Goal: Transaction & Acquisition: Purchase product/service

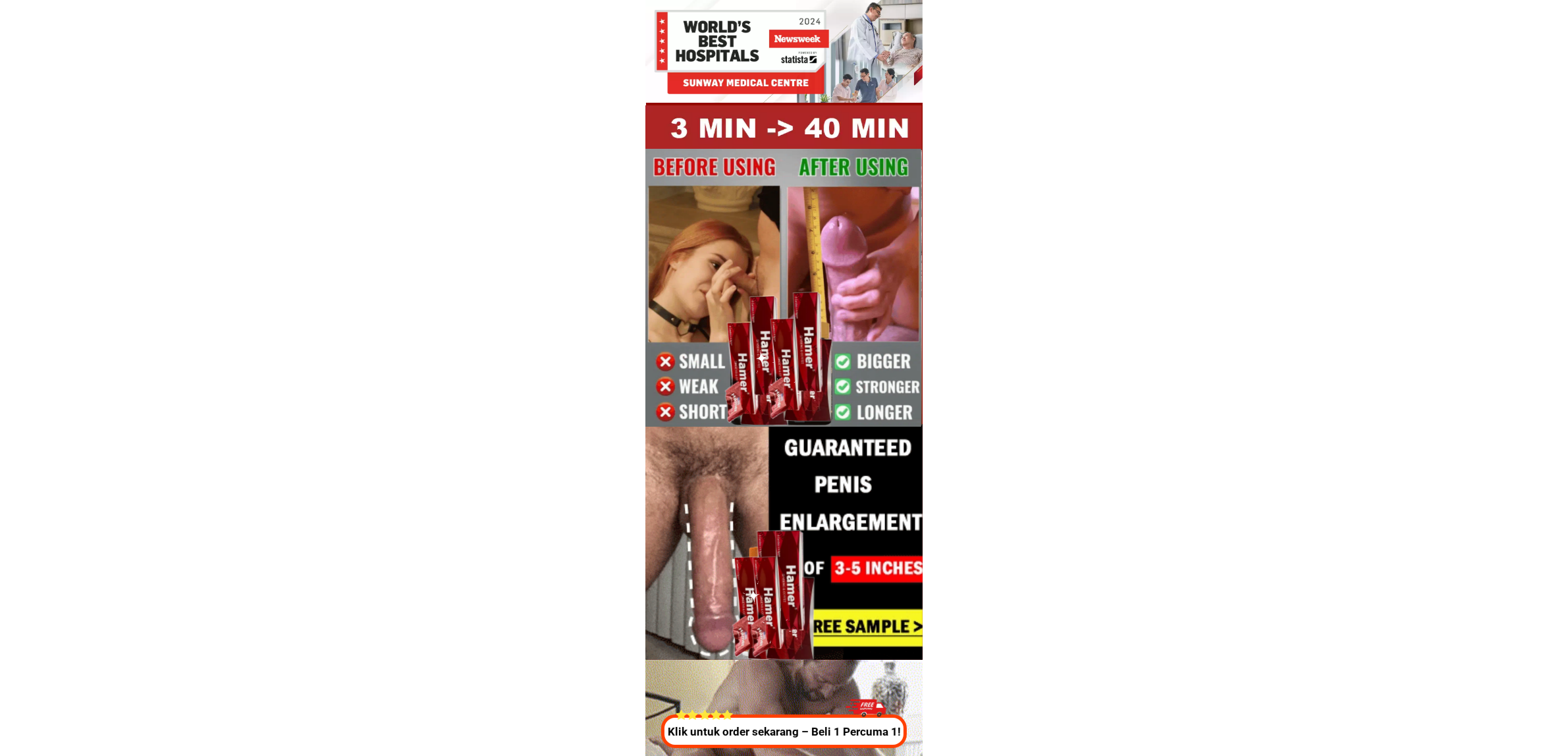
drag, startPoint x: 784, startPoint y: 729, endPoint x: 920, endPoint y: 691, distance: 141.2
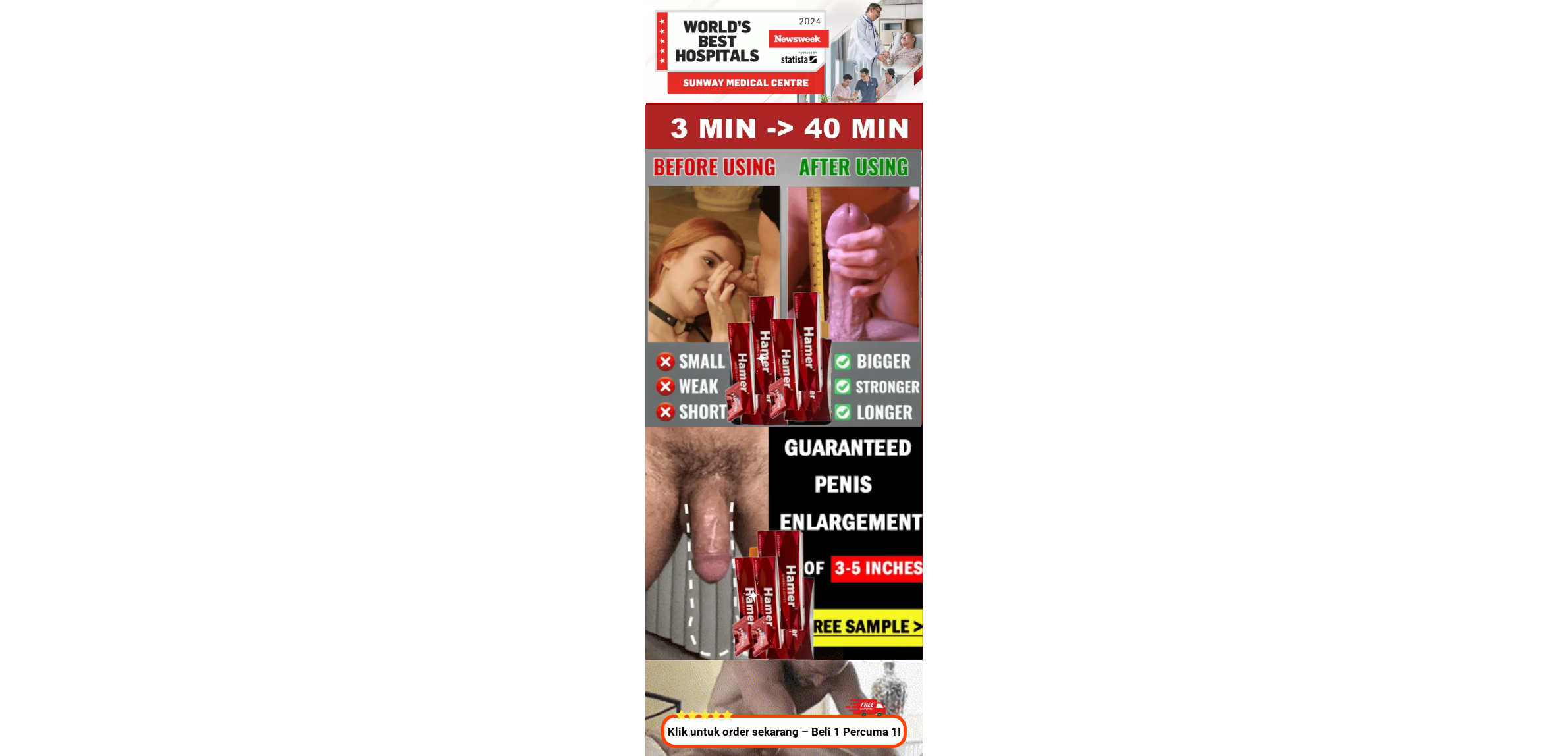
click at [784, 729] on p "Klik untuk order sekarang – Beli 1 Percuma 1!" at bounding box center [783, 731] width 253 height 17
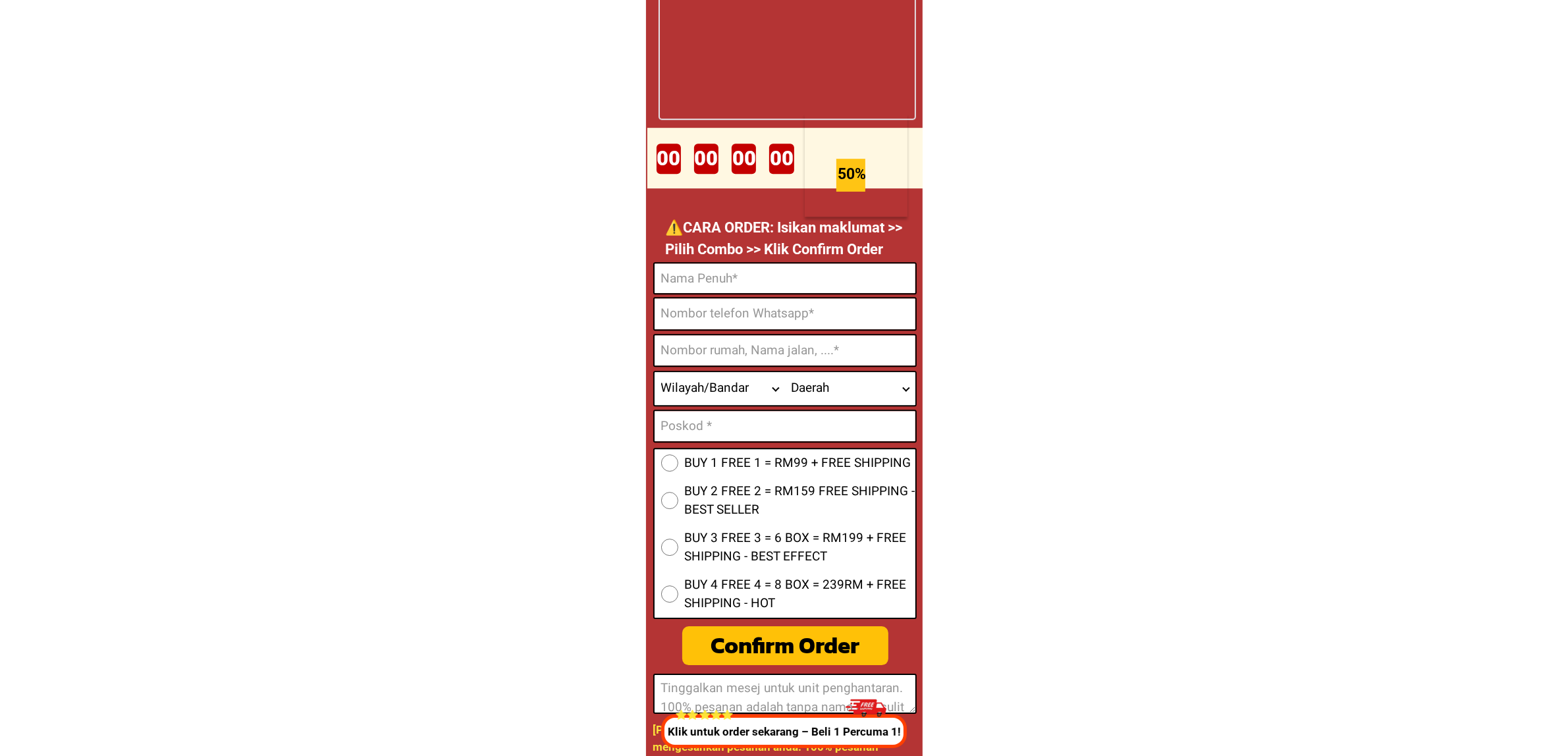
scroll to position [5060, 0]
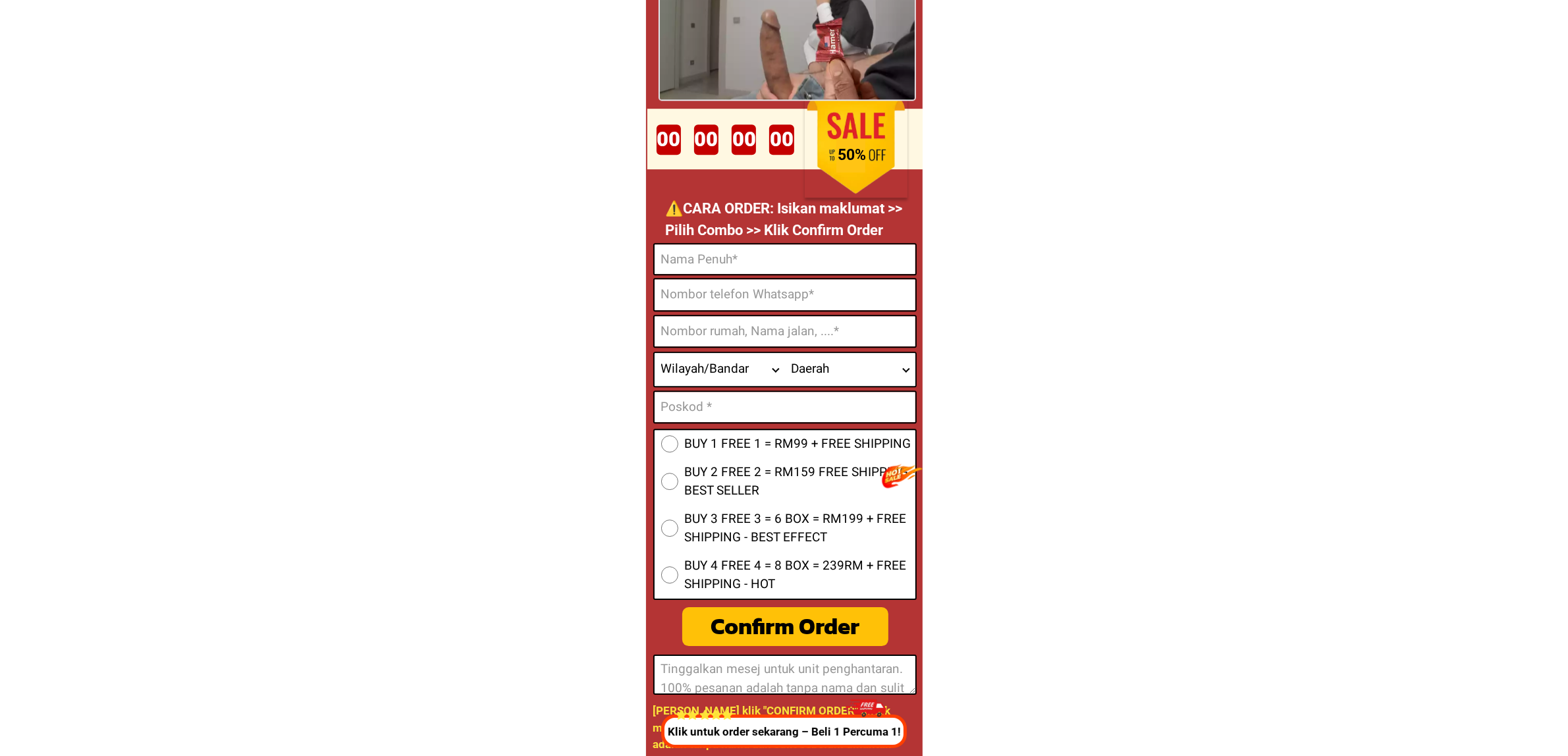
click at [736, 268] on input "Input full_name" at bounding box center [785, 259] width 261 height 29
paste input "0179102576"
type input "0179102576"
click at [721, 308] on input "Input phone_number" at bounding box center [785, 295] width 261 height 31
click at [709, 288] on input "Input phone_number" at bounding box center [785, 295] width 261 height 31
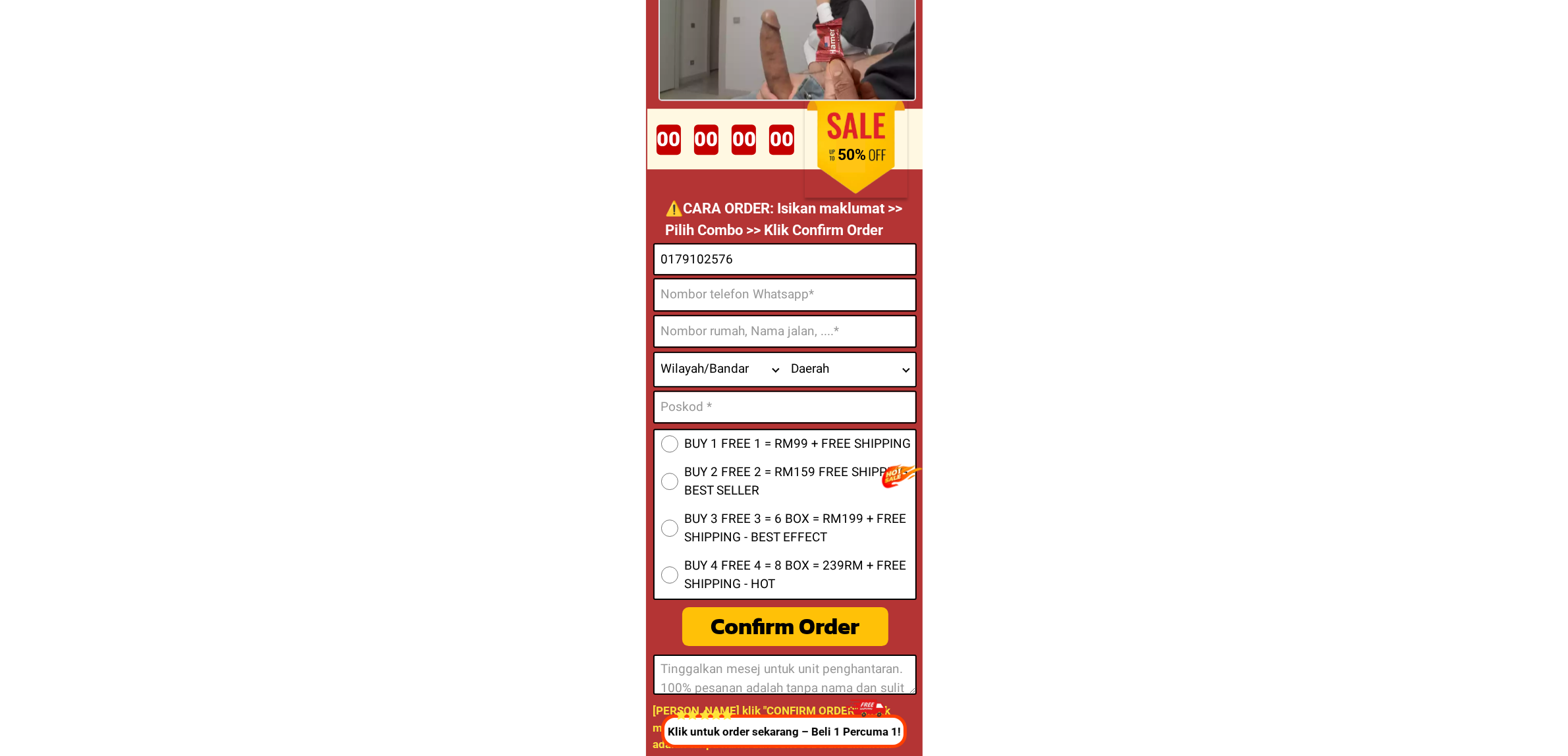
paste input "0179102576"
type input "0179102576"
click at [755, 262] on input "0179102576" at bounding box center [785, 259] width 261 height 29
paste input "ZALIE KEDAI BUAH sebelah petron"
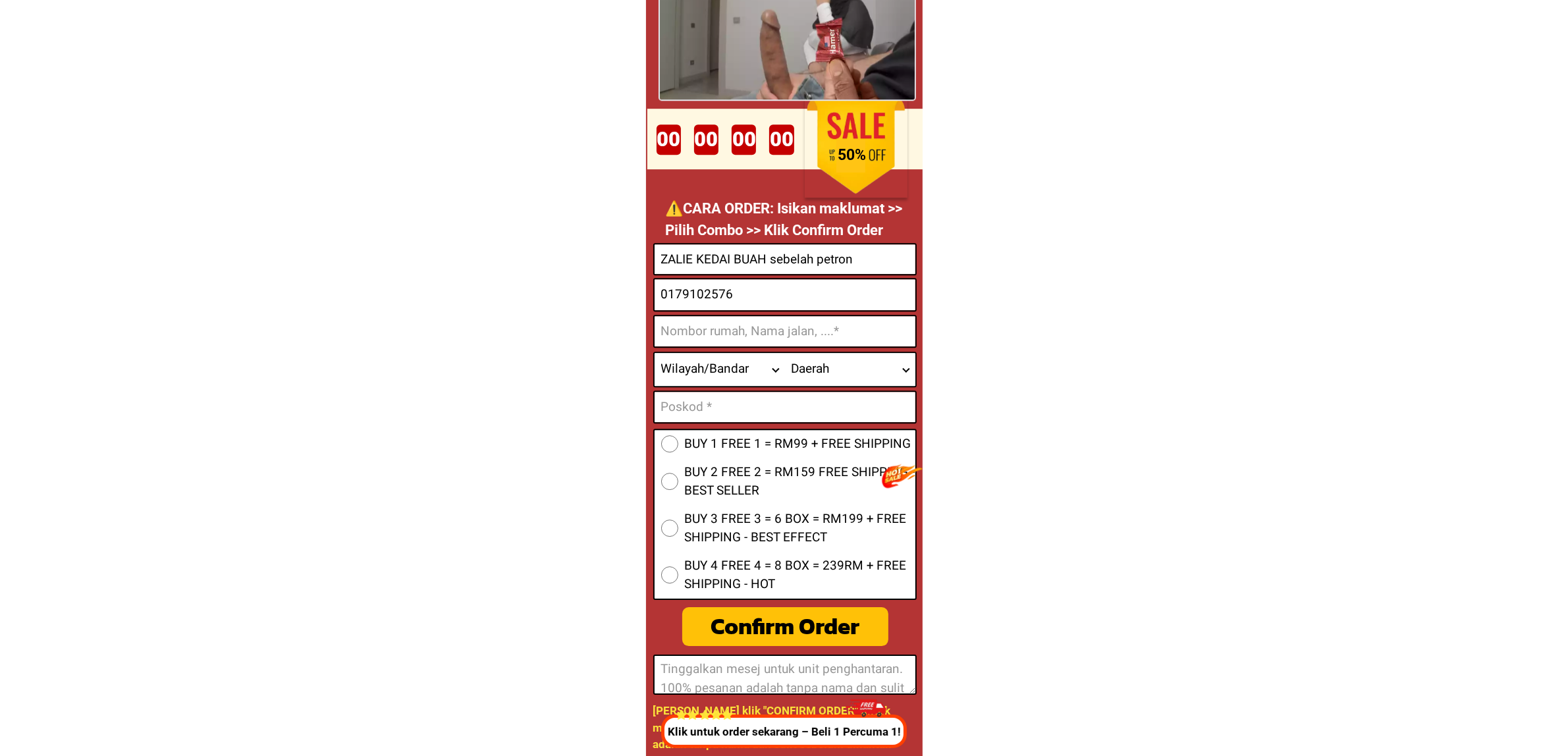
type input "ZALIE KEDAI BUAH sebelah petron"
drag, startPoint x: 754, startPoint y: 340, endPoint x: 760, endPoint y: 346, distance: 8.5
click at [754, 340] on input "Input address" at bounding box center [785, 331] width 261 height 30
paste input "Gual tinggi Rantau Panjang [GEOGRAPHIC_DATA]"
type input "Gual tinggi Rantau Panjang [GEOGRAPHIC_DATA]"
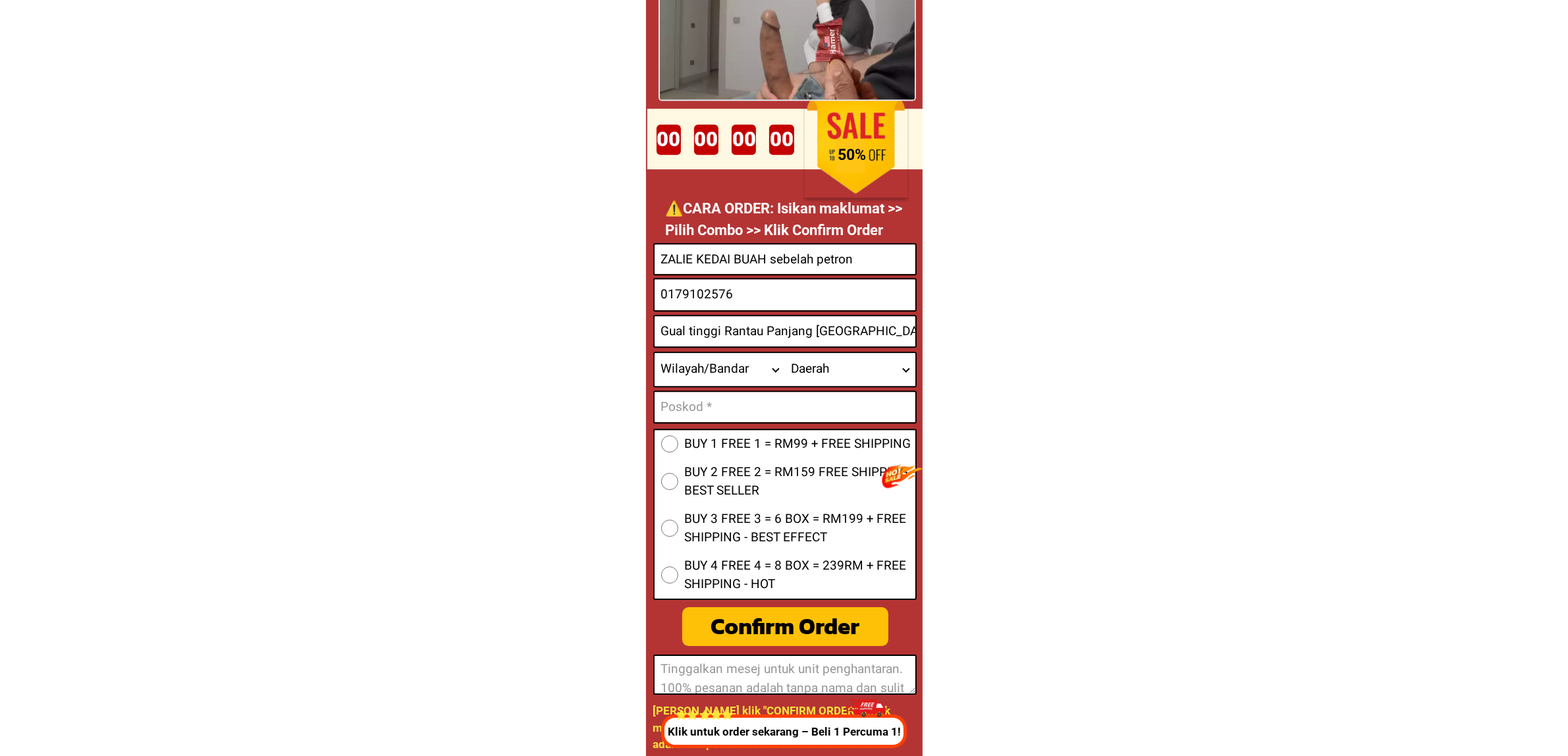
drag, startPoint x: 787, startPoint y: 403, endPoint x: 985, endPoint y: 468, distance: 208.4
click at [788, 405] on input "Input text_input_1" at bounding box center [785, 407] width 261 height 30
paste input "17200"
type input "17200"
click at [789, 340] on input "Gual tinggi Rantau Panjang [GEOGRAPHIC_DATA]" at bounding box center [785, 331] width 261 height 30
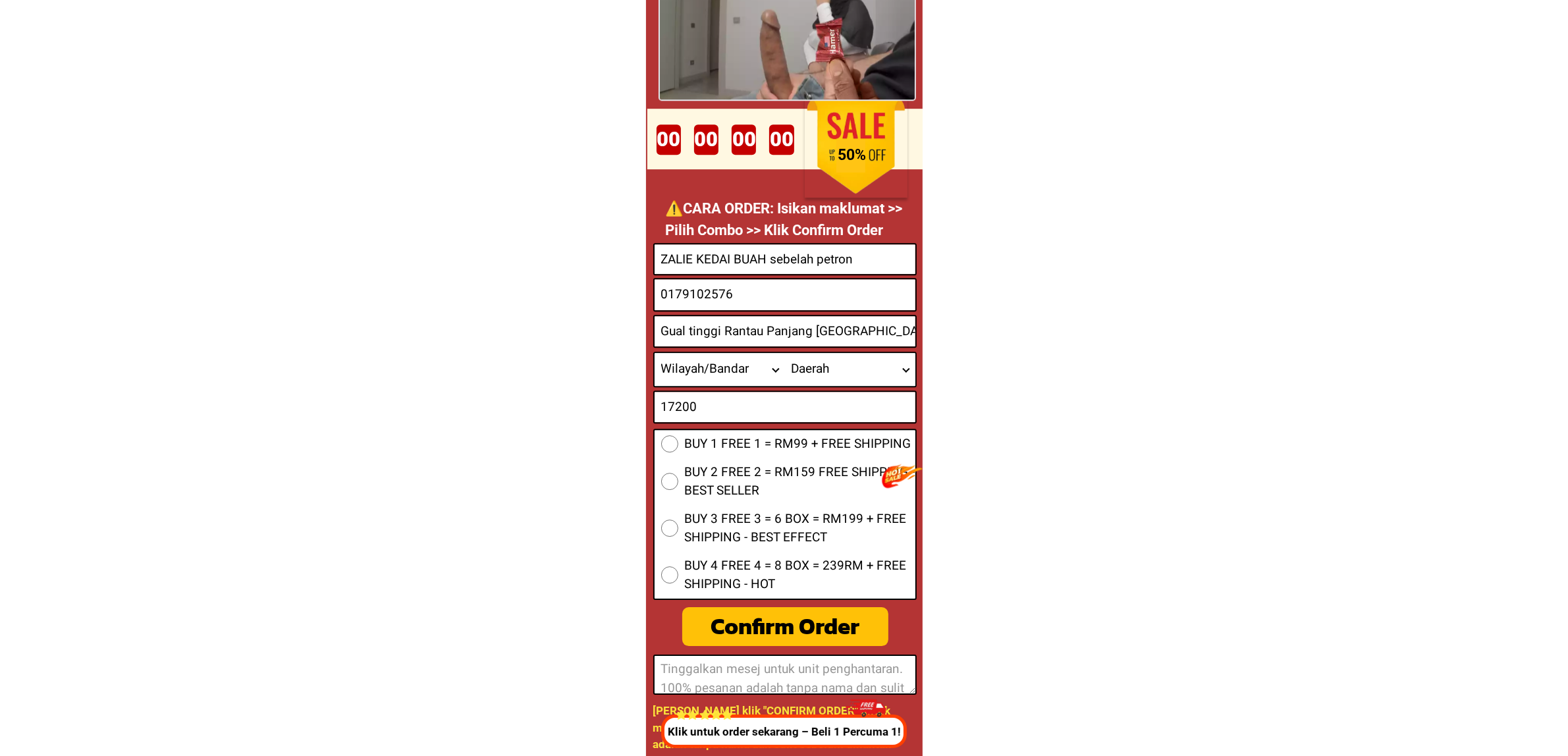
paste input "[GEOGRAPHIC_DATA]"
type input "Gual tinggi Rantau Panjang [GEOGRAPHIC_DATA] [GEOGRAPHIC_DATA]"
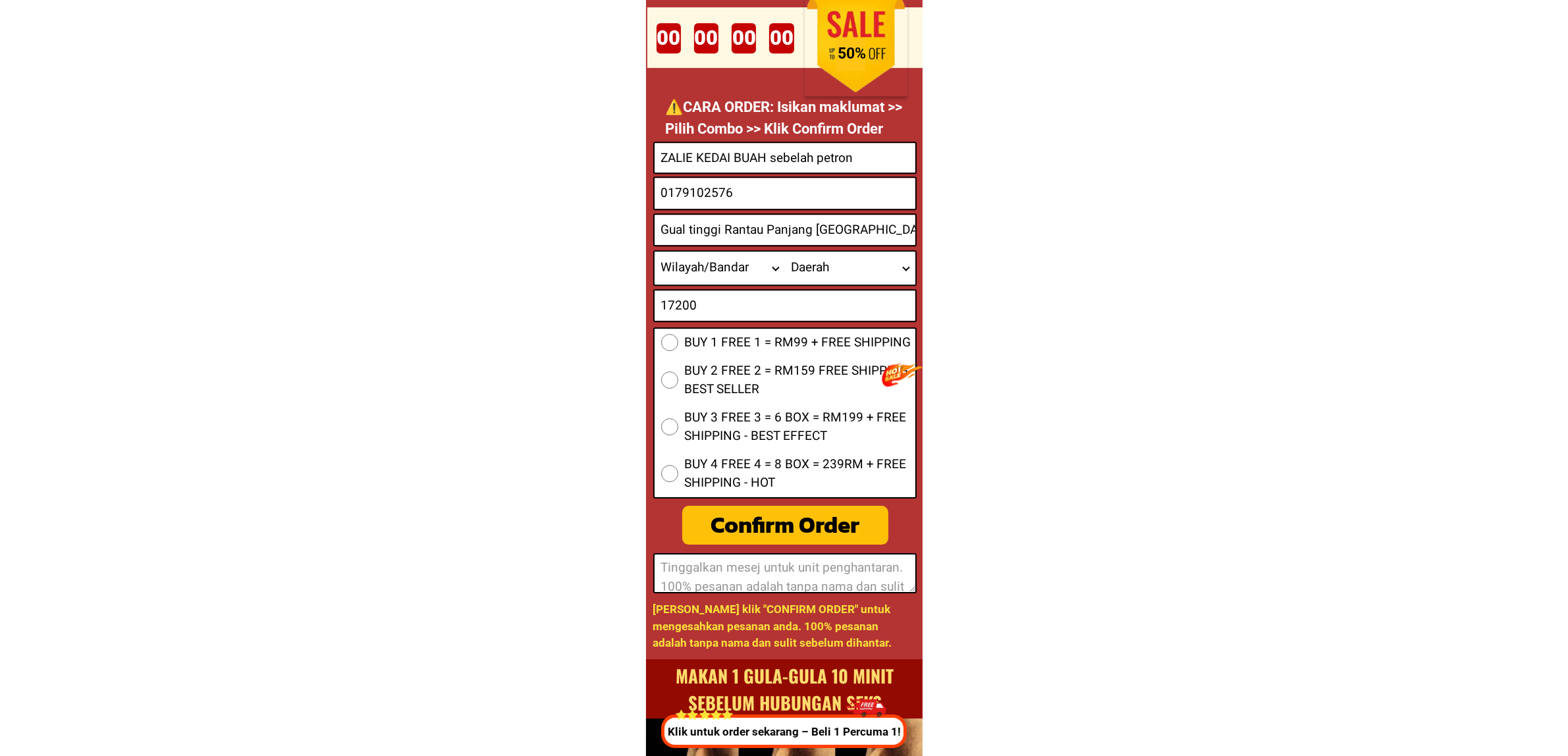
scroll to position [5142, 0]
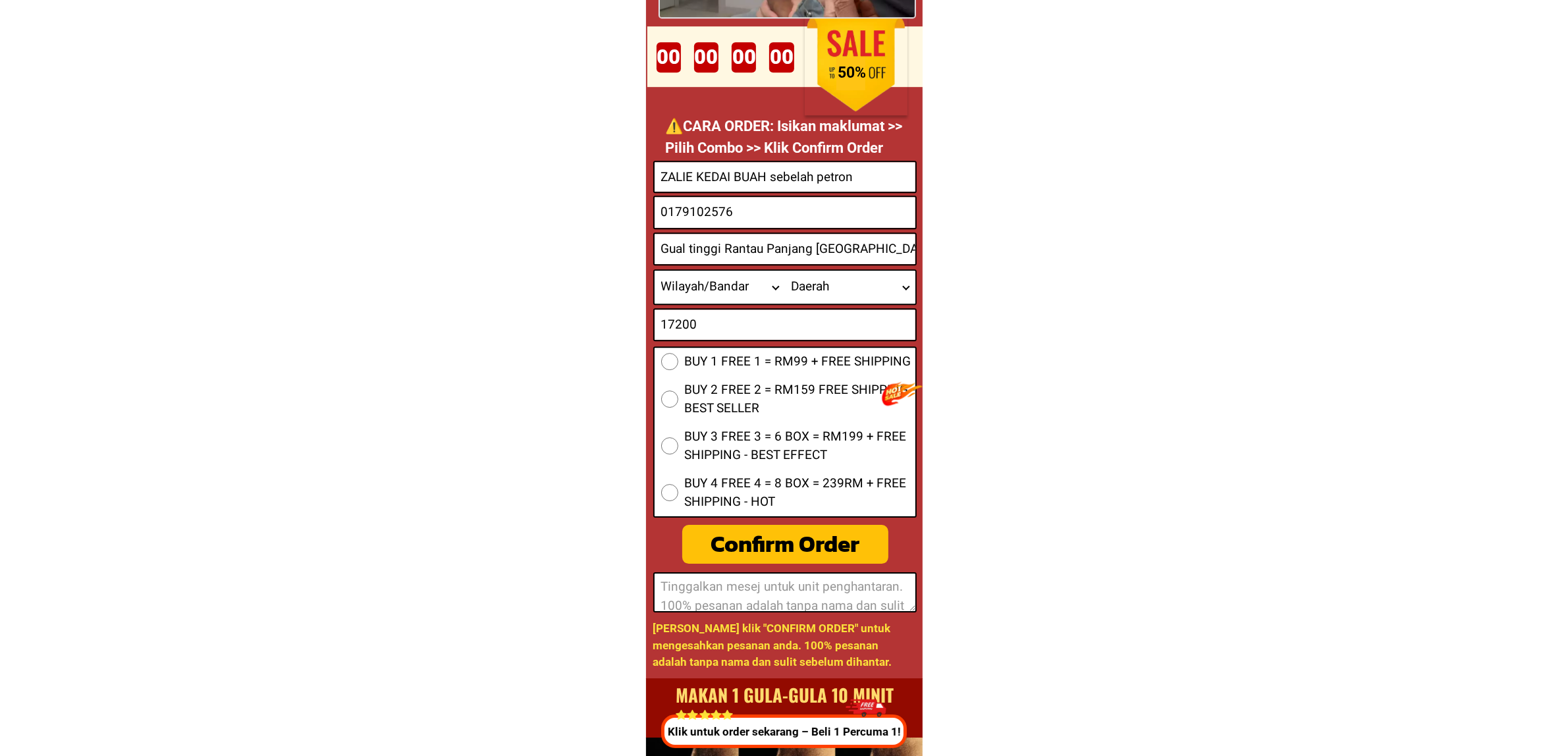
click at [655, 213] on input "0179102576" at bounding box center [785, 213] width 261 height 31
type input "[PHONE_NUMBER]"
click at [747, 273] on select "Wilayah/[GEOGRAPHIC_DATA] [GEOGRAPHIC_DATA] [GEOGRAPHIC_DATA] [GEOGRAPHIC_DATA]…" at bounding box center [719, 287] width 130 height 33
select select "60_R4443571"
click at [655, 271] on select "Wilayah/[GEOGRAPHIC_DATA] [GEOGRAPHIC_DATA] [GEOGRAPHIC_DATA] [GEOGRAPHIC_DATA]…" at bounding box center [719, 287] width 130 height 33
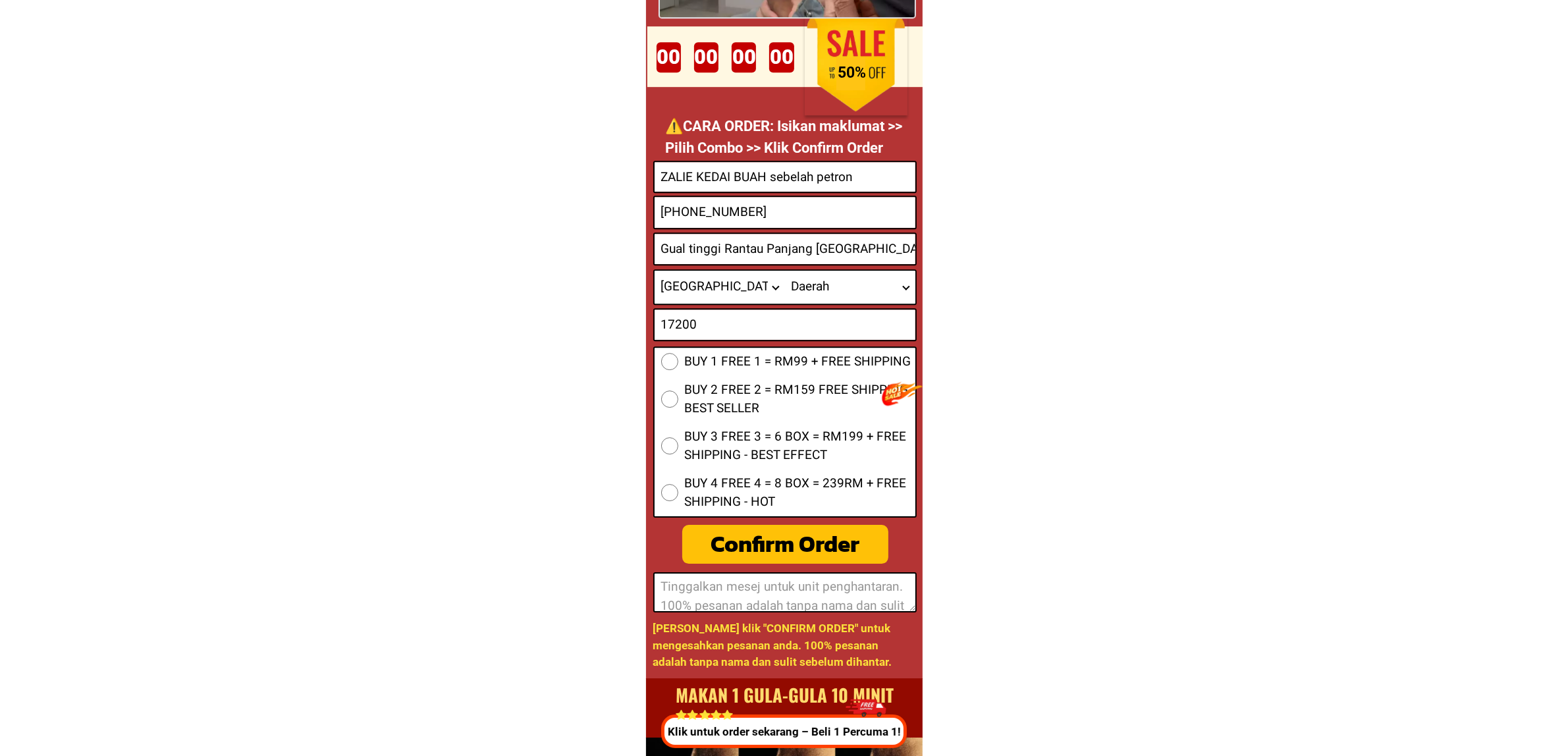
click at [785, 294] on select "Daerah Ayer Lanas Bachok Cherang Ruku Dabong Gua Musang Jeli Kem Desa [GEOGRAPH…" at bounding box center [849, 287] width 130 height 33
select select "60_R80017446"
click at [785, 271] on select "Daerah Ayer Lanas Bachok Cherang Ruku Dabong Gua Musang Jeli Kem Desa [GEOGRAPH…" at bounding box center [849, 287] width 130 height 33
click at [732, 359] on span "BUY 1 FREE 1 = RM99 + FREE SHIPPING" at bounding box center [798, 361] width 227 height 19
click at [678, 359] on input "BUY 1 FREE 1 = RM99 + FREE SHIPPING" at bounding box center [669, 361] width 17 height 17
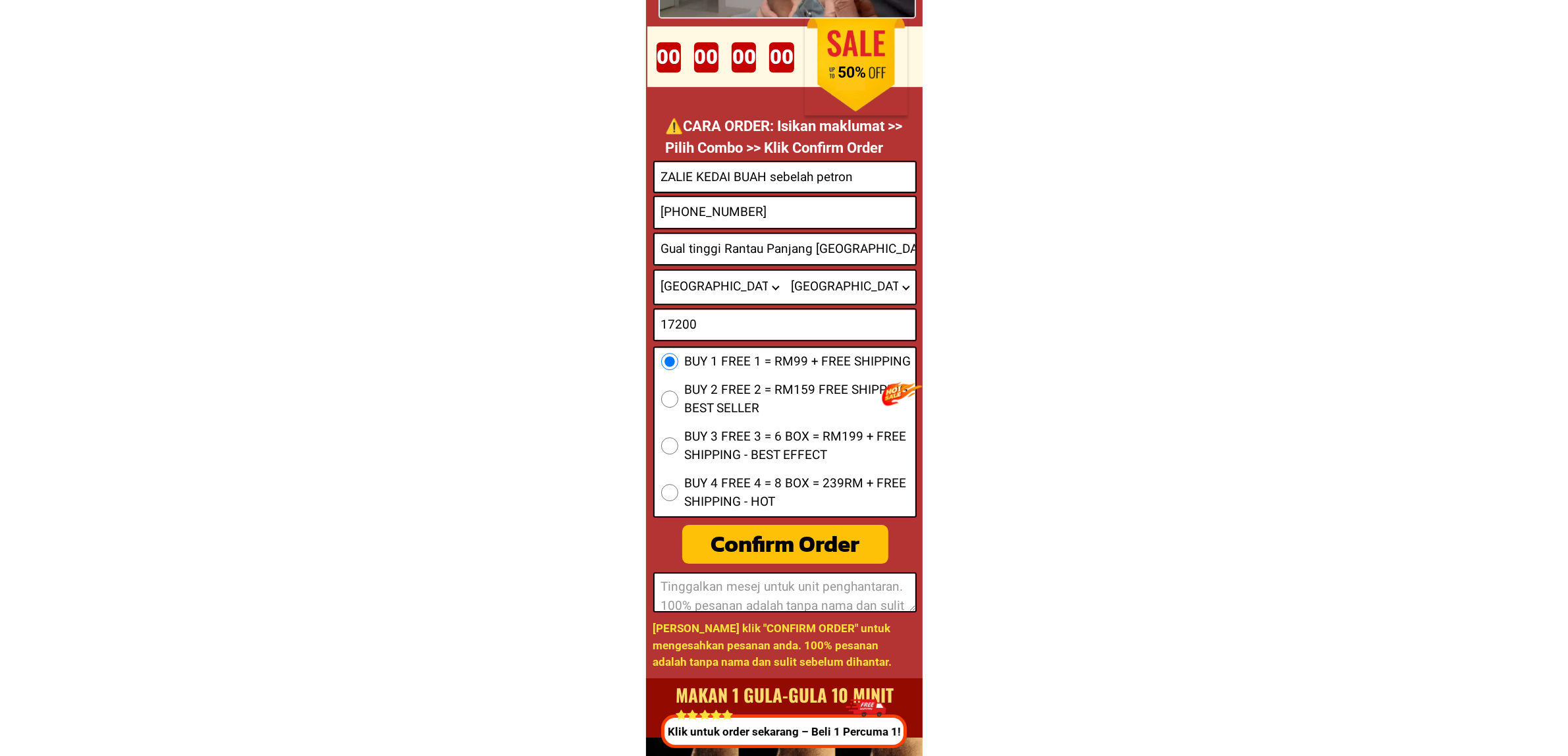
click at [788, 538] on div "Confirm Order" at bounding box center [786, 544] width 206 height 35
radio input "true"
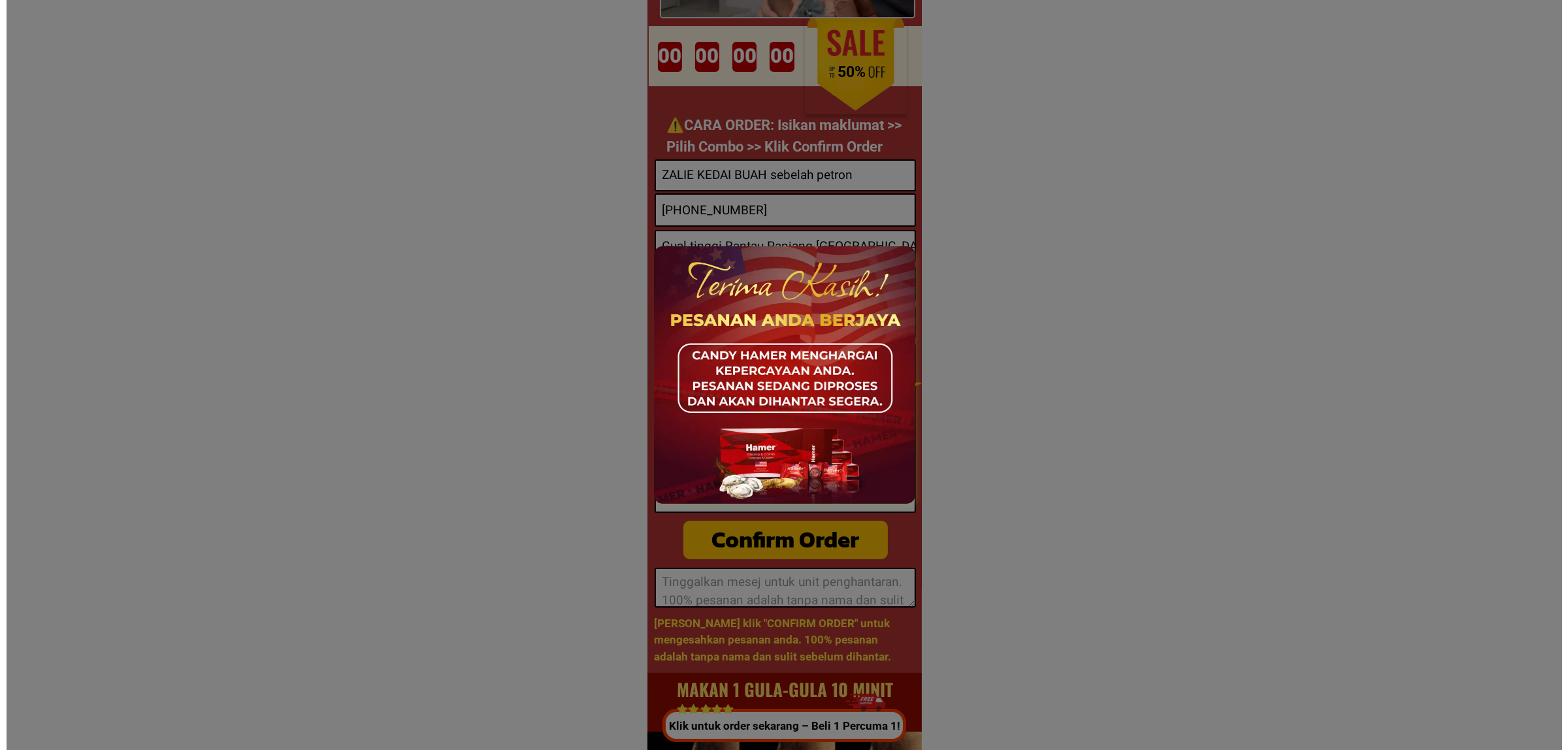
scroll to position [0, 0]
